Goal: Transaction & Acquisition: Download file/media

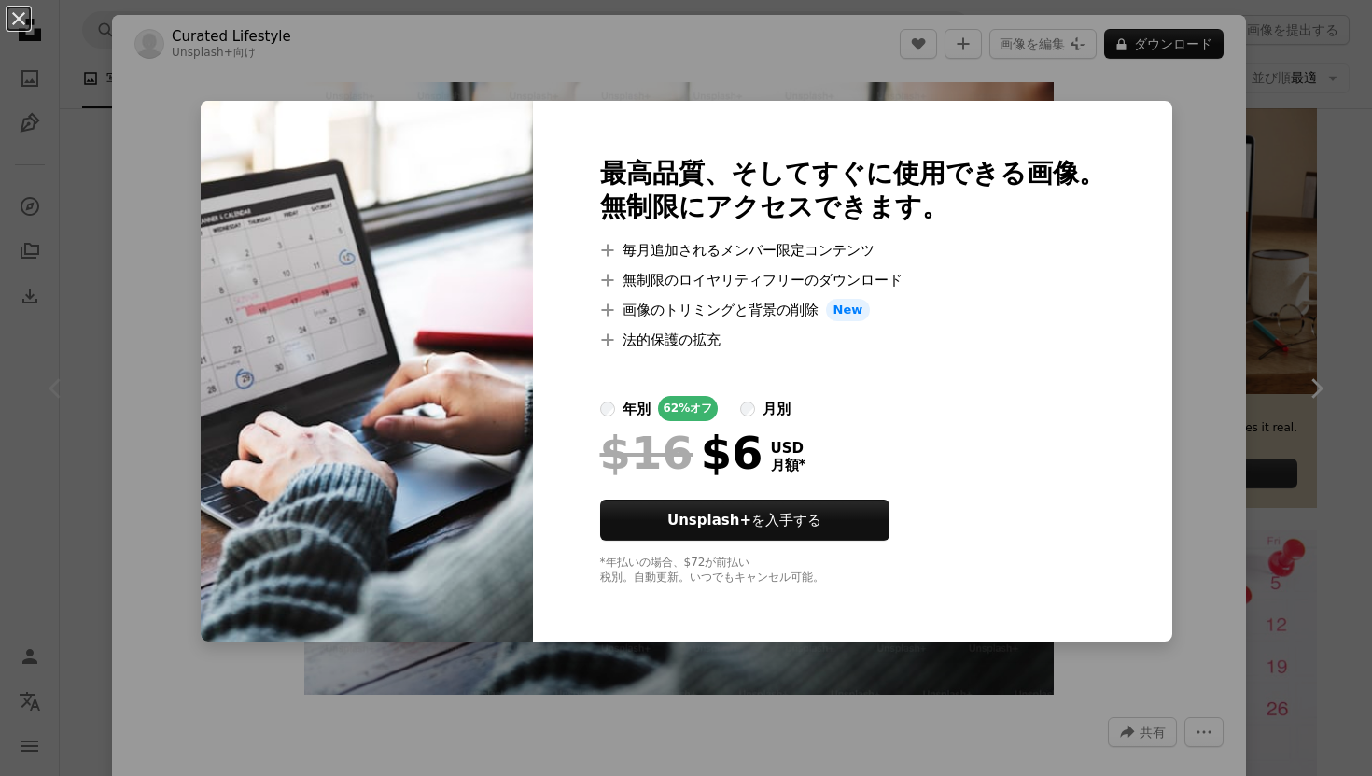
scroll to position [386, 0]
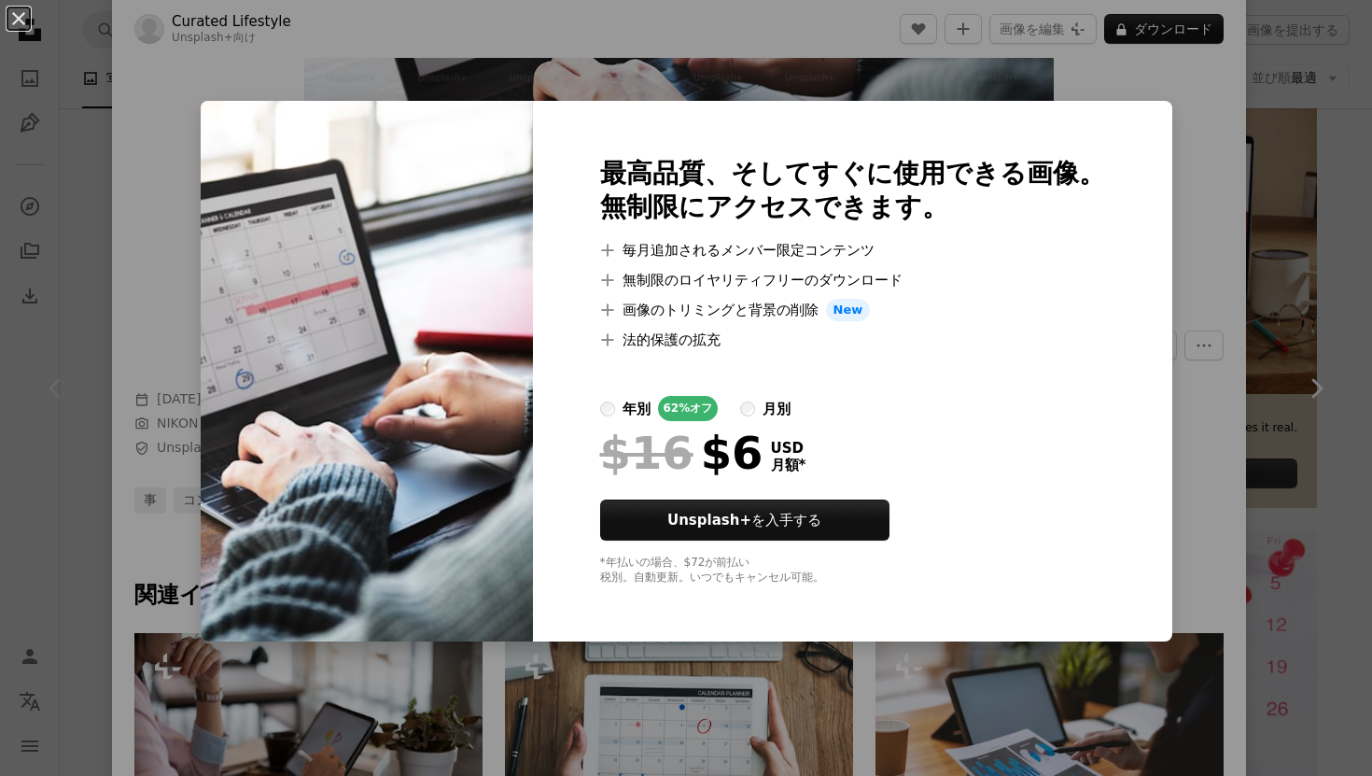
click at [1210, 156] on div "An X shape 最高品質、そしてすぐに使用できる画像。 無制限にアクセスできます。 A plus sign 毎月追加されるメンバー限定コンテンツ A p…" at bounding box center [686, 388] width 1372 height 776
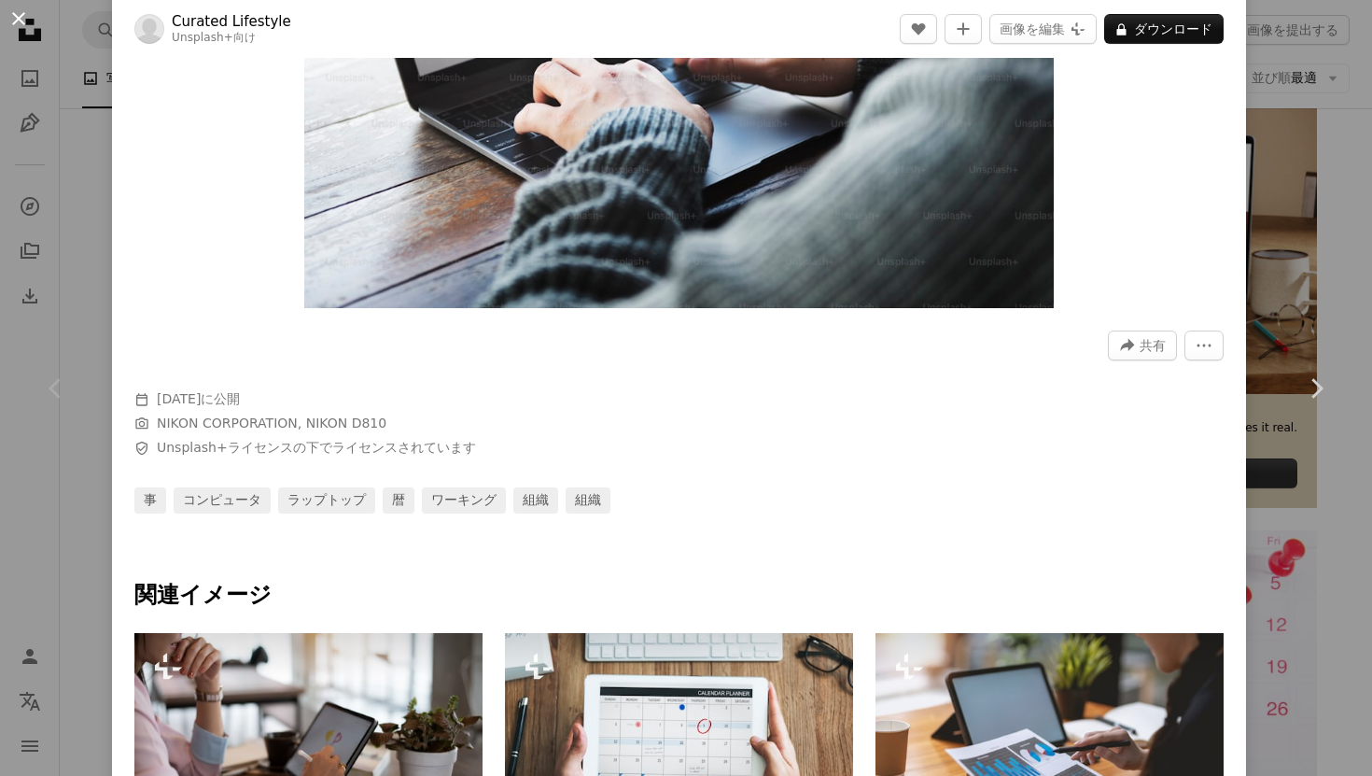
click at [27, 21] on button "An X shape" at bounding box center [18, 18] width 22 height 22
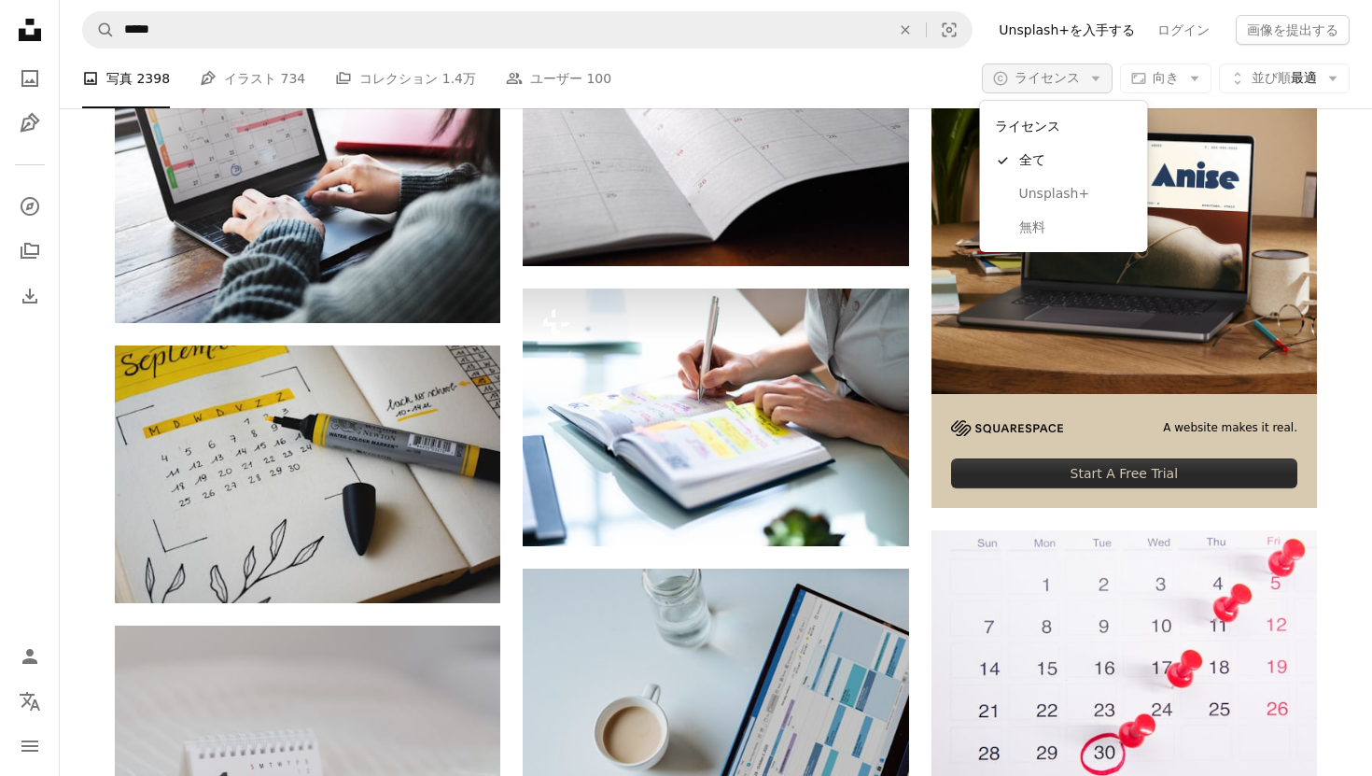
click at [1035, 86] on span "ライセンス" at bounding box center [1047, 78] width 65 height 19
click at [1074, 231] on span "無料" at bounding box center [1076, 227] width 114 height 19
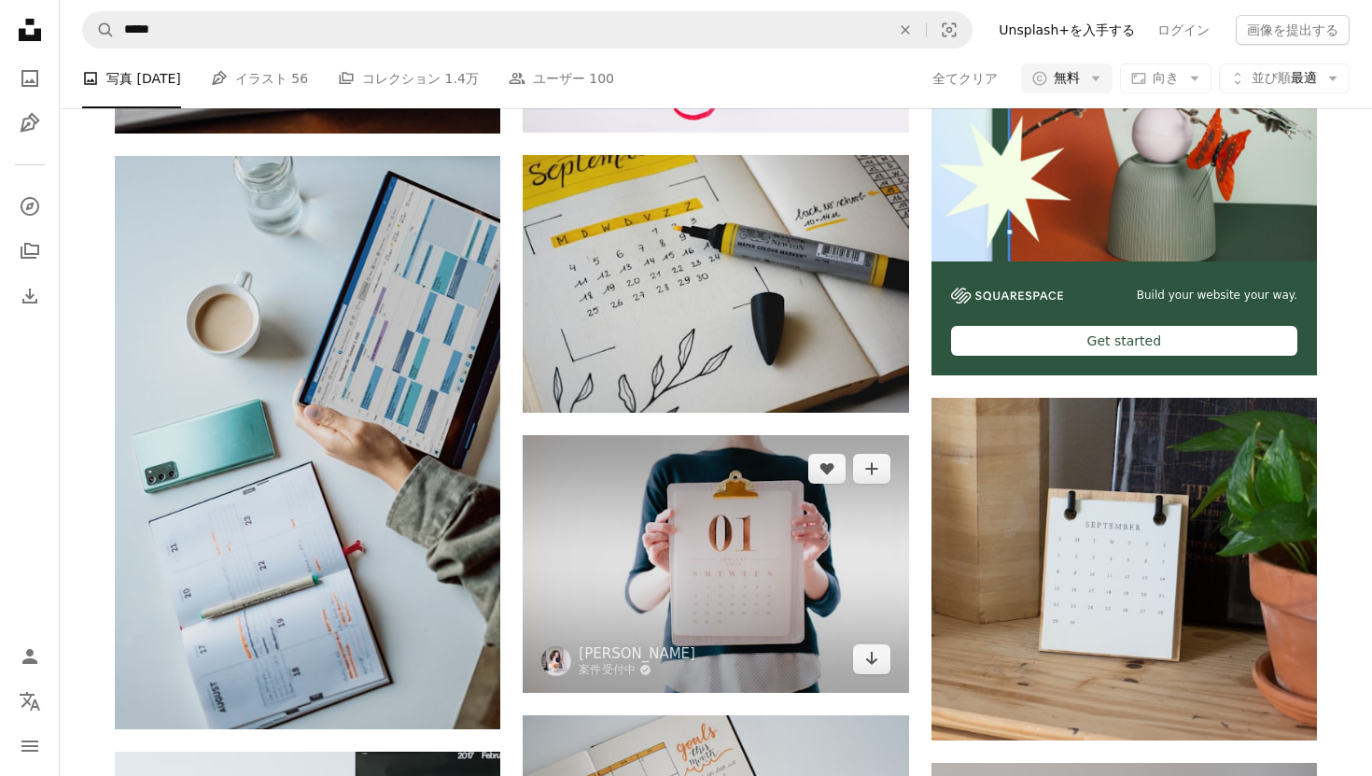
scroll to position [583, 0]
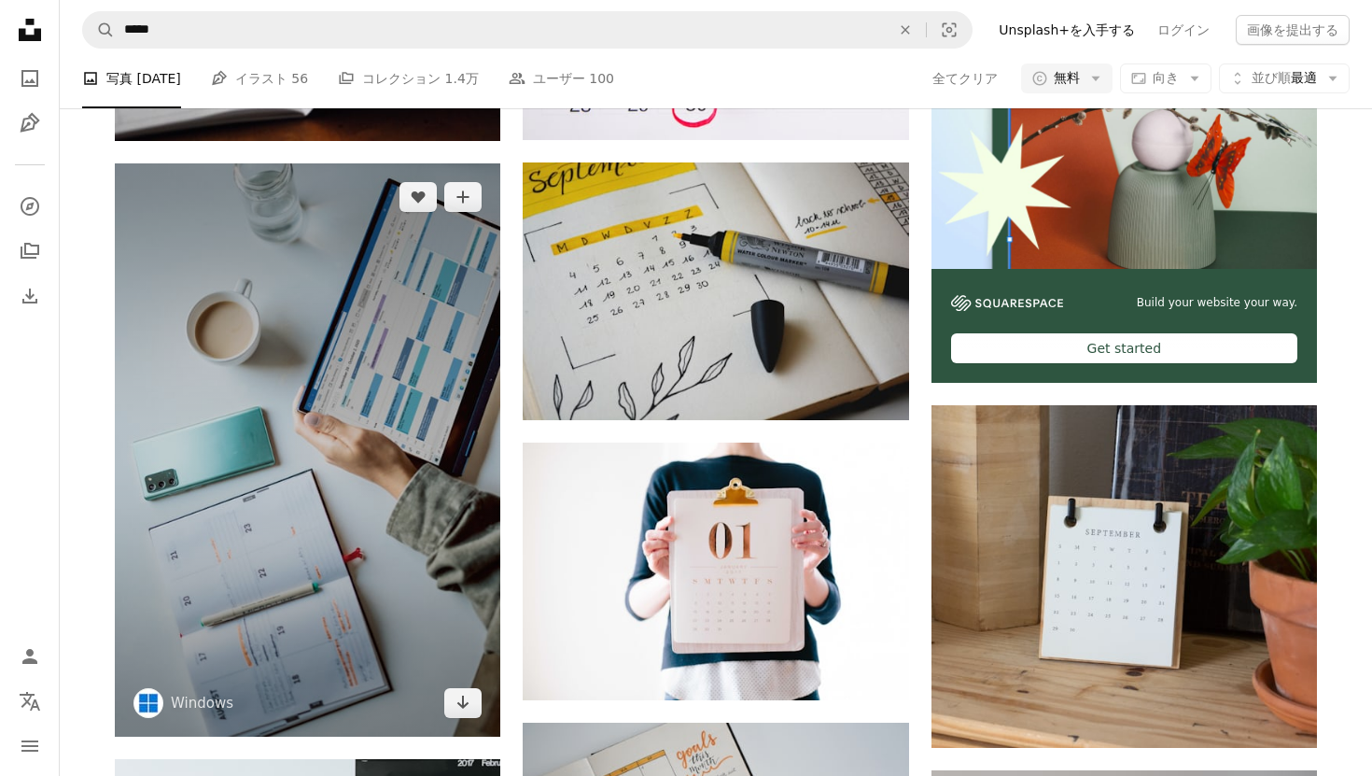
click at [439, 426] on img at bounding box center [307, 449] width 385 height 572
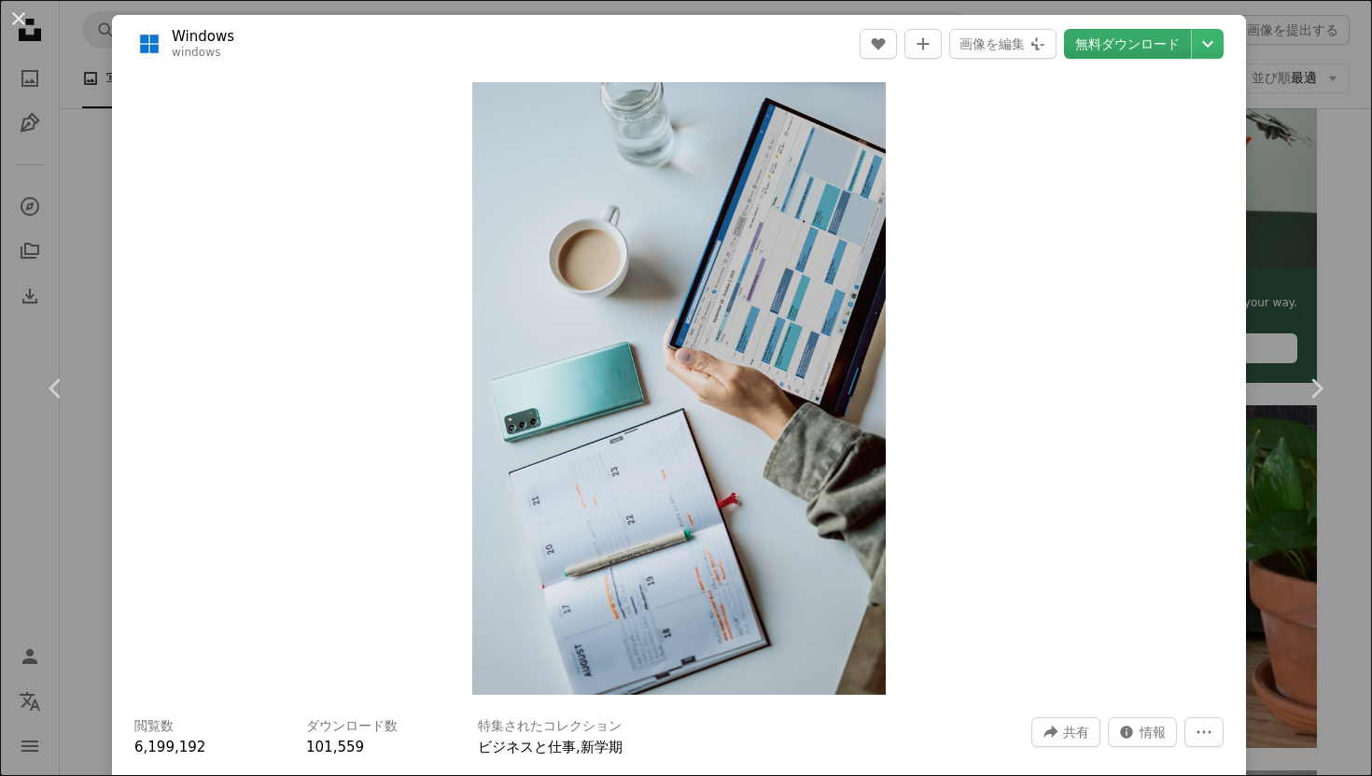
click at [1110, 43] on link "無料ダウンロード" at bounding box center [1127, 44] width 127 height 30
